Goal: Navigation & Orientation: Find specific page/section

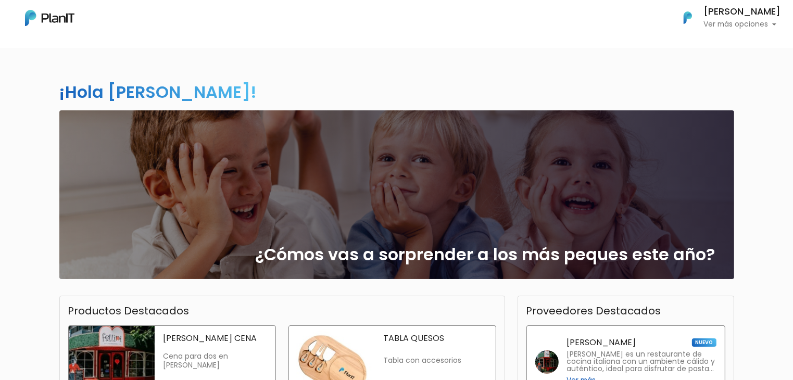
click at [715, 21] on p "Ver más opciones" at bounding box center [742, 24] width 77 height 7
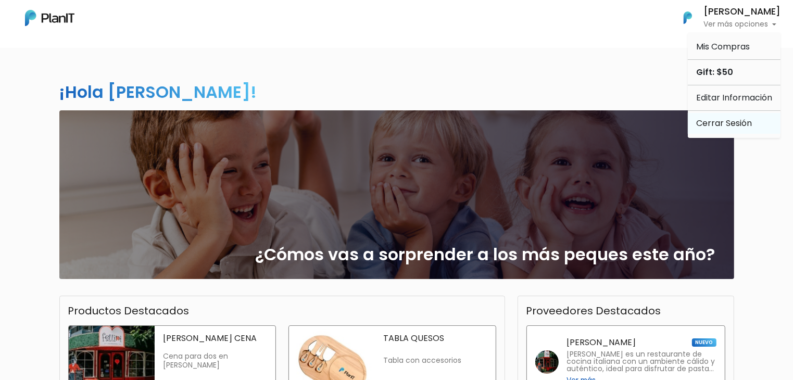
click at [735, 121] on link "Cerrar Sesión" at bounding box center [734, 123] width 93 height 21
